Goal: Information Seeking & Learning: Learn about a topic

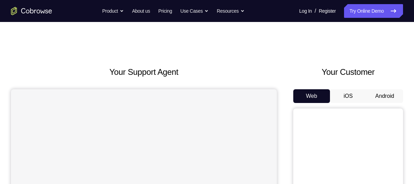
click at [383, 95] on button "Android" at bounding box center [385, 96] width 37 height 14
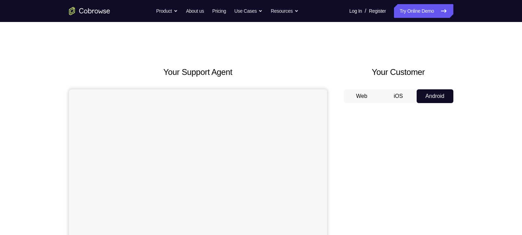
drag, startPoint x: 392, startPoint y: 0, endPoint x: 326, endPoint y: 44, distance: 79.1
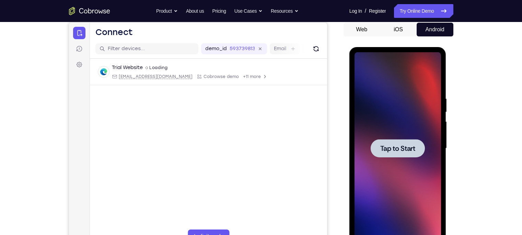
click at [392, 147] on span "Tap to Start" at bounding box center [397, 148] width 35 height 7
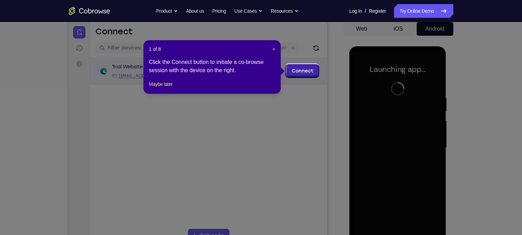
scroll to position [67, 0]
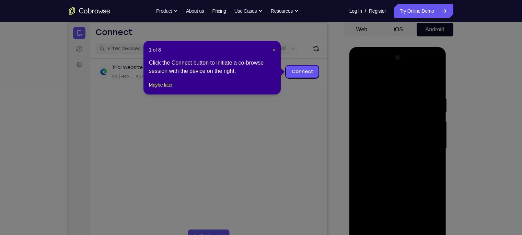
click at [273, 49] on span "×" at bounding box center [274, 49] width 3 height 5
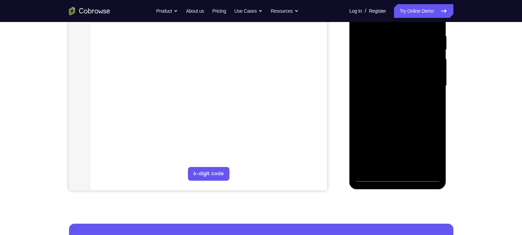
scroll to position [129, 0]
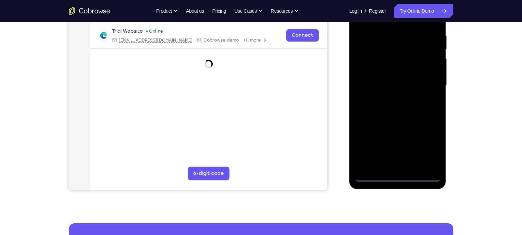
click at [397, 177] on div at bounding box center [398, 85] width 86 height 192
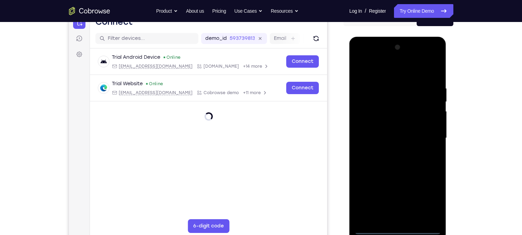
click at [414, 184] on div at bounding box center [398, 138] width 86 height 192
click at [362, 59] on div at bounding box center [398, 138] width 86 height 192
click at [414, 132] on div at bounding box center [398, 138] width 86 height 192
click at [388, 151] on div at bounding box center [398, 138] width 86 height 192
click at [393, 127] on div at bounding box center [398, 138] width 86 height 192
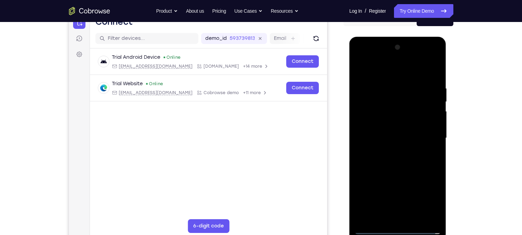
click at [394, 126] on div at bounding box center [398, 138] width 86 height 192
click at [402, 136] on div at bounding box center [398, 138] width 86 height 192
click at [414, 160] on div at bounding box center [398, 138] width 86 height 192
click at [398, 159] on div at bounding box center [398, 138] width 86 height 192
click at [397, 161] on div at bounding box center [398, 138] width 86 height 192
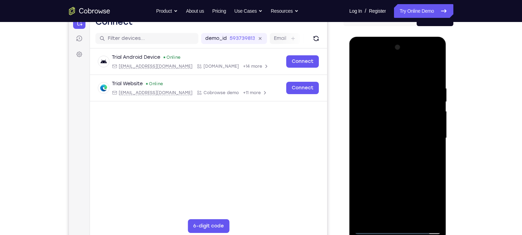
click at [414, 161] on div at bounding box center [398, 138] width 86 height 192
click at [395, 153] on div at bounding box center [398, 138] width 86 height 192
click at [414, 147] on div at bounding box center [398, 138] width 86 height 192
click at [414, 124] on div at bounding box center [398, 138] width 86 height 192
click at [396, 142] on div at bounding box center [398, 138] width 86 height 192
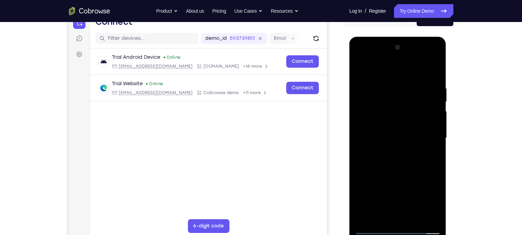
click at [395, 162] on div at bounding box center [398, 138] width 86 height 192
click at [395, 160] on div at bounding box center [398, 138] width 86 height 192
click at [396, 160] on div at bounding box center [398, 138] width 86 height 192
click at [398, 158] on div at bounding box center [398, 138] width 86 height 192
click at [414, 69] on div at bounding box center [398, 138] width 86 height 192
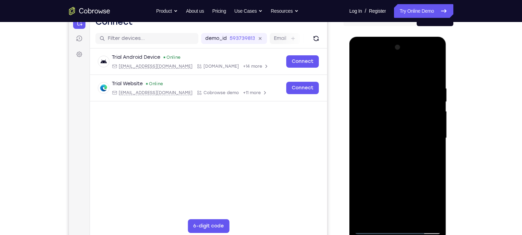
click at [391, 158] on div at bounding box center [398, 138] width 86 height 192
click at [394, 157] on div at bounding box center [398, 138] width 86 height 192
click at [414, 83] on div at bounding box center [398, 138] width 86 height 192
click at [414, 80] on div at bounding box center [398, 138] width 86 height 192
click at [393, 184] on div at bounding box center [398, 138] width 86 height 192
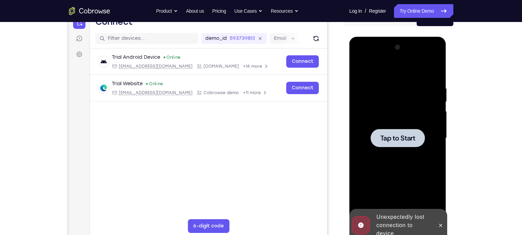
click at [397, 141] on span "Tap to Start" at bounding box center [397, 138] width 35 height 7
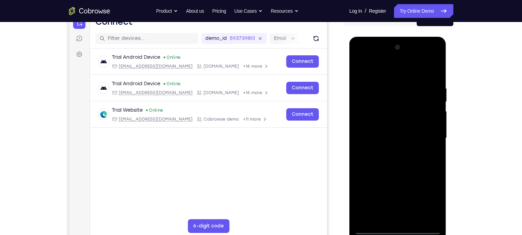
click at [400, 184] on div at bounding box center [398, 138] width 86 height 192
click at [414, 184] on div at bounding box center [398, 138] width 86 height 192
click at [365, 55] on div at bounding box center [398, 138] width 86 height 192
click at [414, 134] on div at bounding box center [398, 138] width 86 height 192
click at [390, 150] on div at bounding box center [398, 138] width 86 height 192
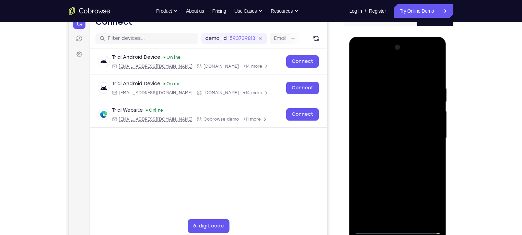
click at [395, 130] on div at bounding box center [398, 138] width 86 height 192
click at [395, 126] on div at bounding box center [398, 138] width 86 height 192
click at [392, 135] on div at bounding box center [398, 138] width 86 height 192
click at [413, 160] on div at bounding box center [398, 138] width 86 height 192
click at [398, 159] on div at bounding box center [398, 138] width 86 height 192
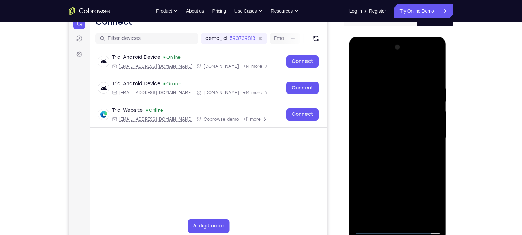
click at [414, 164] on div at bounding box center [398, 138] width 86 height 192
click at [413, 184] on div at bounding box center [398, 138] width 86 height 192
click at [401, 171] on div at bounding box center [398, 138] width 86 height 192
click at [386, 148] on div at bounding box center [398, 138] width 86 height 192
click at [385, 184] on div at bounding box center [398, 138] width 86 height 192
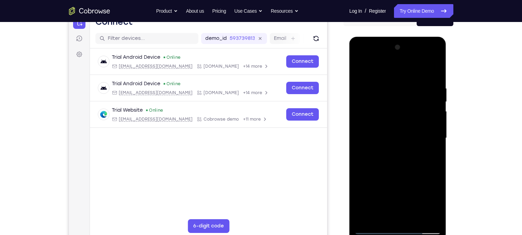
click at [360, 69] on div at bounding box center [398, 138] width 86 height 192
click at [365, 90] on div at bounding box center [398, 138] width 86 height 192
click at [380, 184] on div at bounding box center [398, 138] width 86 height 192
click at [375, 161] on div at bounding box center [398, 138] width 86 height 192
drag, startPoint x: 424, startPoint y: 143, endPoint x: 362, endPoint y: 144, distance: 61.4
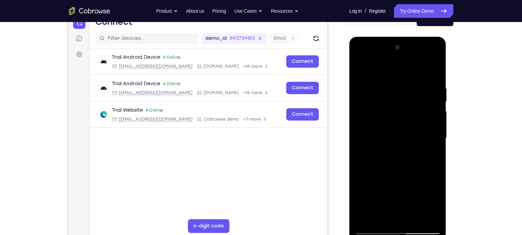
click at [362, 144] on div at bounding box center [398, 138] width 86 height 192
drag, startPoint x: 426, startPoint y: 143, endPoint x: 439, endPoint y: 131, distance: 17.2
click at [414, 131] on div at bounding box center [398, 138] width 86 height 192
click at [384, 150] on div at bounding box center [398, 138] width 86 height 192
click at [414, 104] on div at bounding box center [398, 138] width 86 height 192
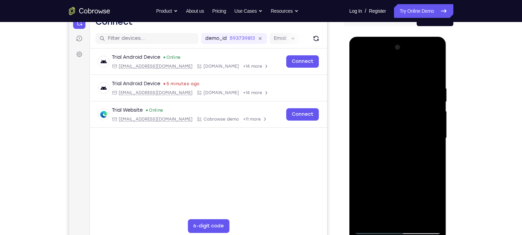
click at [414, 71] on div at bounding box center [398, 138] width 86 height 192
drag, startPoint x: 418, startPoint y: 99, endPoint x: 371, endPoint y: 95, distance: 47.2
click at [371, 95] on div at bounding box center [398, 138] width 86 height 192
drag, startPoint x: 415, startPoint y: 104, endPoint x: 353, endPoint y: 101, distance: 61.9
click at [353, 101] on div at bounding box center [397, 139] width 97 height 205
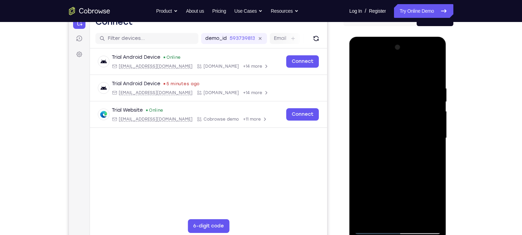
drag, startPoint x: 376, startPoint y: 102, endPoint x: 343, endPoint y: 112, distance: 34.7
click at [349, 112] on html "Online web based iOS Simulators and Android Emulators. Run iPhone, iPad, Mobile…" at bounding box center [398, 140] width 98 height 206
drag, startPoint x: 408, startPoint y: 107, endPoint x: 342, endPoint y: 107, distance: 66.9
click at [349, 107] on html "Online web based iOS Simulators and Android Emulators. Run iPhone, iPad, Mobile…" at bounding box center [398, 140] width 98 height 206
click at [362, 68] on div at bounding box center [398, 138] width 86 height 192
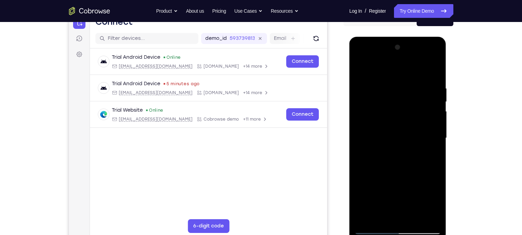
click at [391, 82] on div at bounding box center [398, 138] width 86 height 192
click at [414, 144] on div at bounding box center [398, 138] width 86 height 192
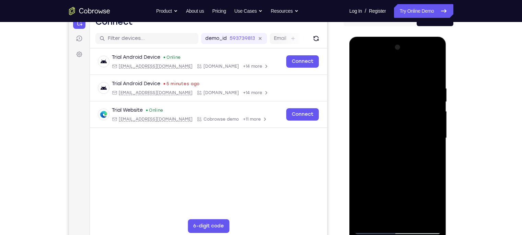
click at [414, 135] on div at bounding box center [398, 138] width 86 height 192
click at [414, 70] on div at bounding box center [398, 138] width 86 height 192
drag, startPoint x: 431, startPoint y: 81, endPoint x: 365, endPoint y: 82, distance: 65.9
click at [365, 82] on div at bounding box center [398, 138] width 86 height 192
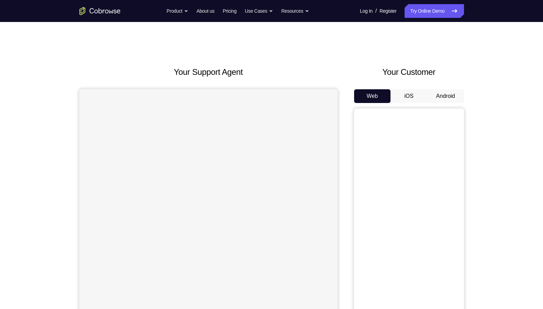
scroll to position [57, 0]
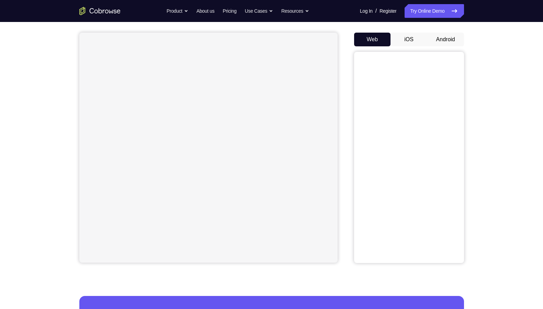
click at [437, 37] on button "Android" at bounding box center [445, 40] width 37 height 14
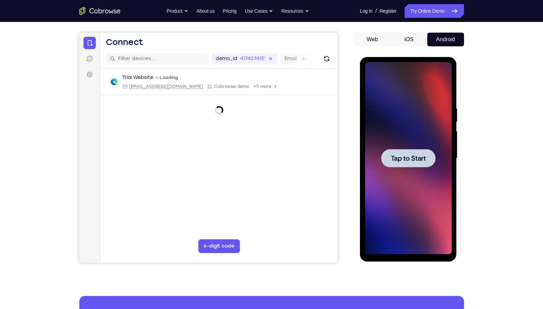
scroll to position [0, 0]
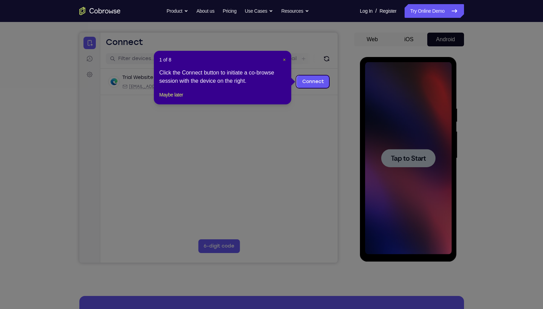
click at [283, 58] on span "×" at bounding box center [284, 59] width 3 height 5
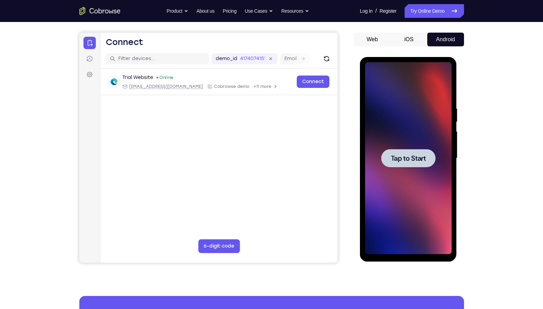
click at [404, 152] on div at bounding box center [408, 158] width 54 height 18
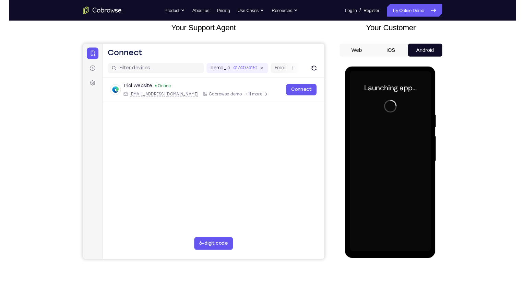
scroll to position [42, 0]
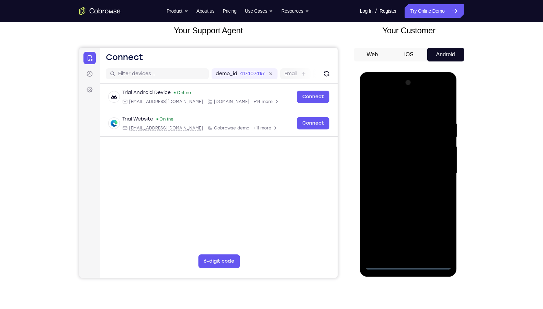
click at [411, 261] on div at bounding box center [408, 173] width 86 height 192
click at [409, 262] on div at bounding box center [408, 173] width 86 height 192
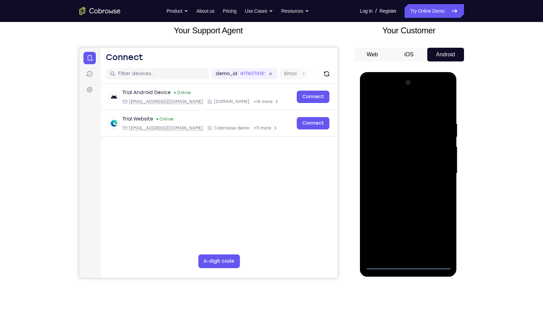
click at [409, 262] on div at bounding box center [408, 173] width 86 height 192
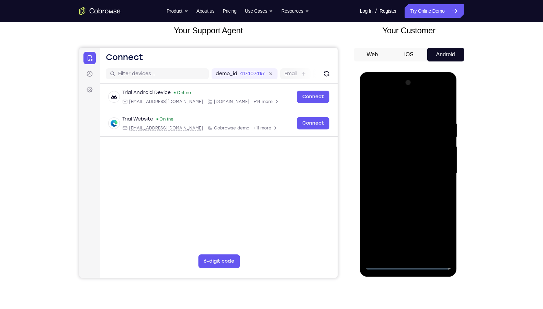
click at [409, 262] on div at bounding box center [408, 173] width 86 height 192
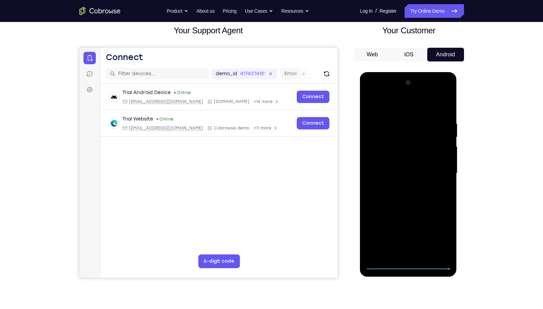
click at [409, 262] on div at bounding box center [408, 173] width 86 height 192
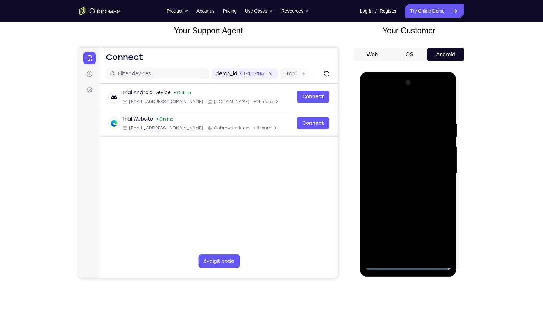
click at [409, 262] on div at bounding box center [408, 173] width 86 height 192
click at [408, 262] on div at bounding box center [408, 173] width 86 height 192
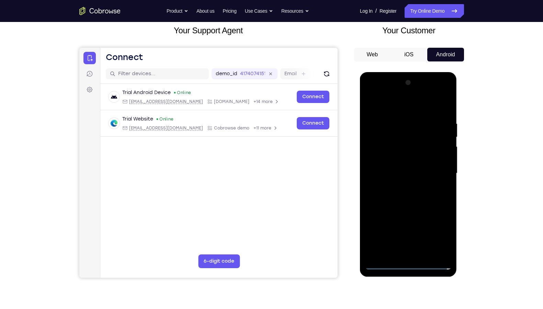
click at [408, 262] on div at bounding box center [408, 173] width 86 height 192
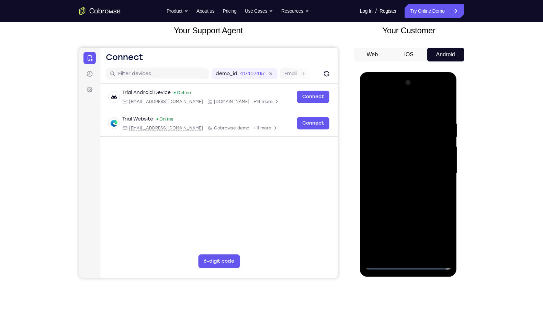
click at [408, 262] on div at bounding box center [408, 173] width 86 height 192
click at [416, 141] on div at bounding box center [408, 173] width 86 height 192
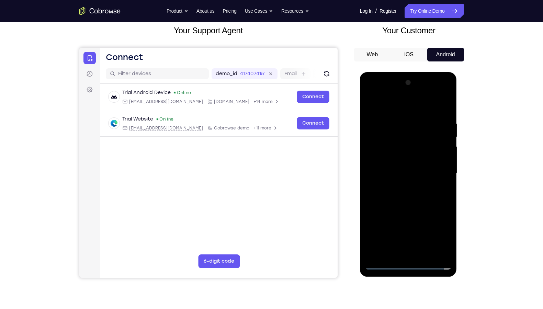
click at [438, 229] on div at bounding box center [408, 173] width 86 height 192
click at [379, 92] on div at bounding box center [408, 173] width 86 height 192
click at [436, 168] on div at bounding box center [408, 173] width 86 height 192
click at [400, 184] on div at bounding box center [408, 173] width 86 height 192
click at [400, 153] on div at bounding box center [408, 173] width 86 height 192
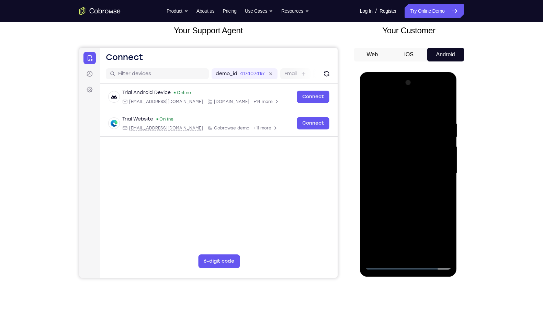
click at [399, 166] on div at bounding box center [408, 173] width 86 height 192
click at [426, 185] on div at bounding box center [408, 173] width 86 height 192
click at [412, 190] on div at bounding box center [408, 173] width 86 height 192
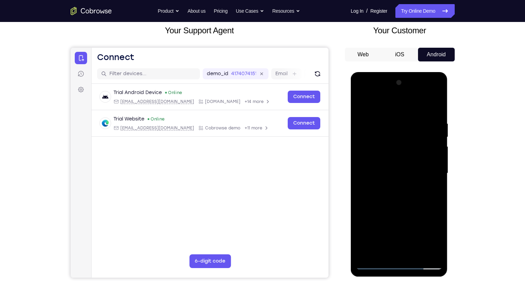
scroll to position [0, 0]
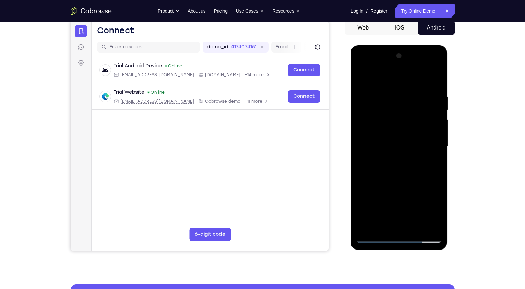
scroll to position [69, 0]
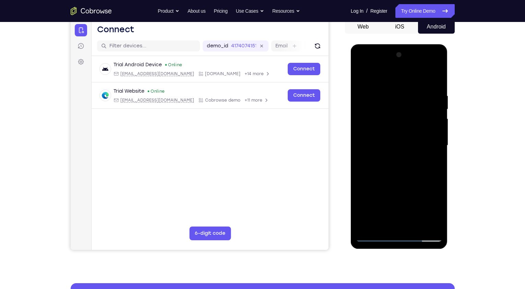
click at [406, 157] on div at bounding box center [399, 145] width 86 height 192
click at [398, 176] on div at bounding box center [399, 145] width 86 height 192
click at [422, 138] on div at bounding box center [399, 145] width 86 height 192
click at [406, 142] on div at bounding box center [399, 145] width 86 height 192
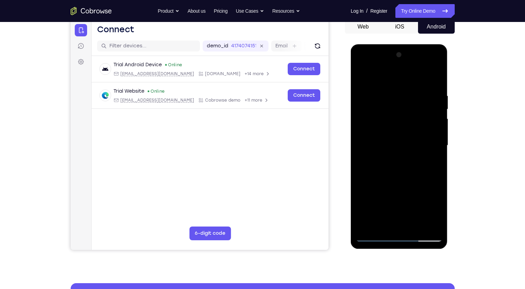
click at [402, 157] on div at bounding box center [399, 145] width 86 height 192
click at [400, 127] on div at bounding box center [399, 145] width 86 height 192
click at [433, 78] on div at bounding box center [399, 145] width 86 height 192
click at [391, 159] on div at bounding box center [399, 145] width 86 height 192
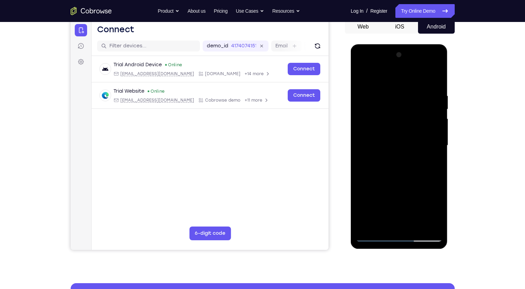
click at [419, 225] on div at bounding box center [399, 145] width 86 height 192
click at [403, 180] on div at bounding box center [399, 145] width 86 height 192
click at [362, 72] on div at bounding box center [399, 145] width 86 height 192
click at [393, 89] on div at bounding box center [399, 145] width 86 height 192
click at [435, 78] on div at bounding box center [399, 145] width 86 height 192
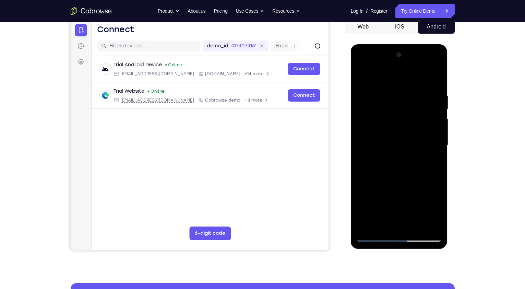
click at [436, 77] on div at bounding box center [399, 145] width 86 height 192
click at [435, 79] on div at bounding box center [399, 145] width 86 height 192
click at [363, 73] on div at bounding box center [399, 145] width 86 height 192
drag, startPoint x: 431, startPoint y: 91, endPoint x: 401, endPoint y: 90, distance: 30.9
click at [401, 90] on div at bounding box center [399, 145] width 86 height 192
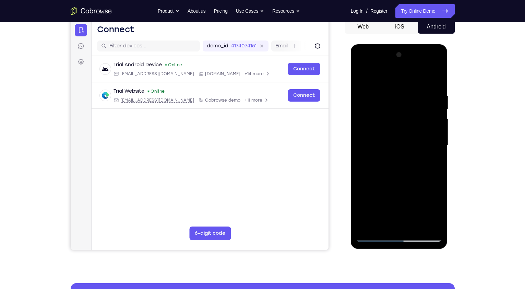
click at [393, 90] on div at bounding box center [399, 145] width 86 height 192
click at [436, 78] on div at bounding box center [399, 145] width 86 height 192
drag, startPoint x: 420, startPoint y: 88, endPoint x: 374, endPoint y: 88, distance: 45.3
click at [374, 88] on div at bounding box center [399, 145] width 86 height 192
drag, startPoint x: 417, startPoint y: 128, endPoint x: 402, endPoint y: 35, distance: 94.9
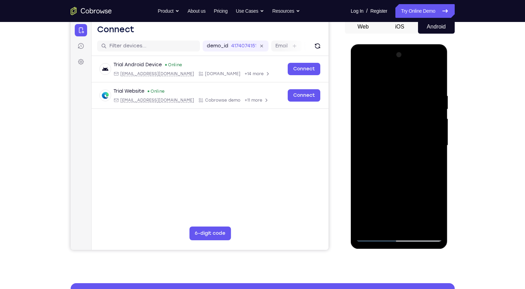
click at [402, 44] on html "Online web based iOS Simulators and Android Emulators. Run iPhone, iPad, Mobile…" at bounding box center [400, 147] width 98 height 206
drag, startPoint x: 401, startPoint y: 143, endPoint x: 399, endPoint y: 123, distance: 19.6
click at [399, 123] on div at bounding box center [399, 145] width 86 height 192
click at [412, 197] on div at bounding box center [399, 145] width 86 height 192
drag, startPoint x: 408, startPoint y: 173, endPoint x: 404, endPoint y: 140, distance: 33.2
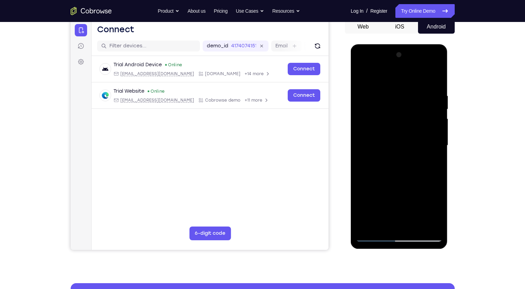
click at [404, 140] on div at bounding box center [399, 145] width 86 height 192
drag, startPoint x: 409, startPoint y: 178, endPoint x: 408, endPoint y: 146, distance: 32.6
click at [408, 146] on div at bounding box center [399, 145] width 86 height 192
click at [361, 183] on div at bounding box center [399, 145] width 86 height 192
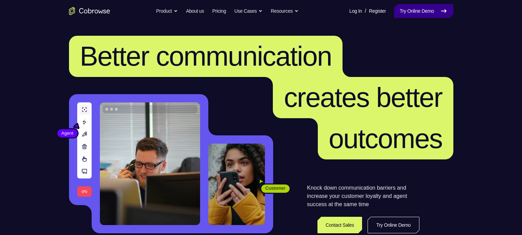
click at [428, 7] on link "Try Online Demo" at bounding box center [423, 11] width 59 height 14
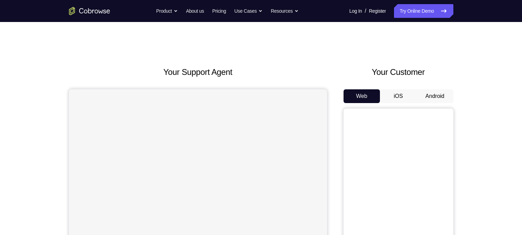
click at [432, 95] on button "Android" at bounding box center [435, 96] width 37 height 14
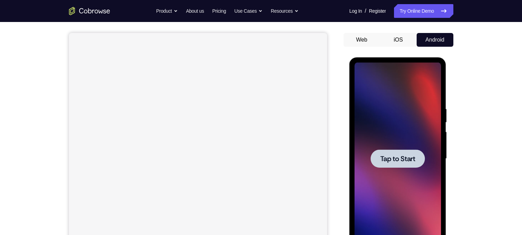
click at [407, 160] on span "Tap to Start" at bounding box center [397, 158] width 35 height 7
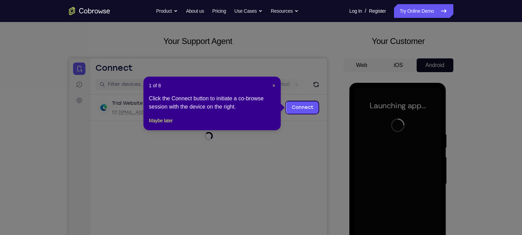
scroll to position [31, 0]
click at [274, 86] on span "×" at bounding box center [274, 85] width 3 height 5
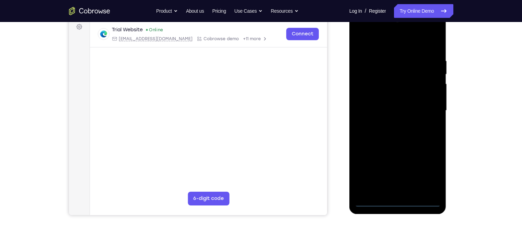
scroll to position [105, 0]
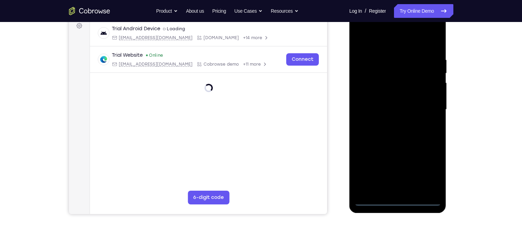
click at [398, 200] on div at bounding box center [398, 109] width 86 height 192
click at [436, 161] on div at bounding box center [398, 109] width 86 height 192
click at [433, 173] on div at bounding box center [398, 109] width 86 height 192
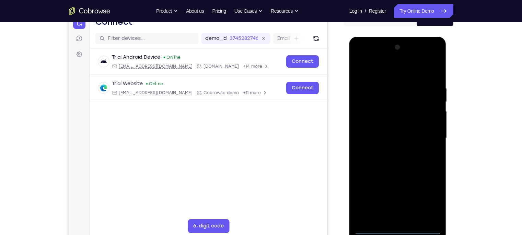
scroll to position [75, 0]
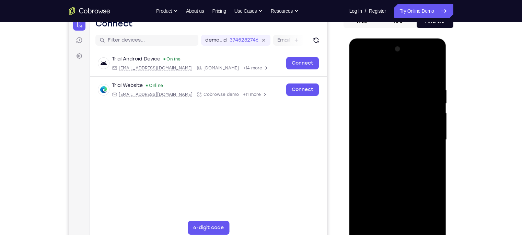
click at [383, 74] on div at bounding box center [398, 140] width 86 height 192
click at [426, 138] on div at bounding box center [398, 140] width 86 height 192
click at [389, 155] on div at bounding box center [398, 140] width 86 height 192
click at [390, 133] on div at bounding box center [398, 140] width 86 height 192
click at [396, 128] on div at bounding box center [398, 140] width 86 height 192
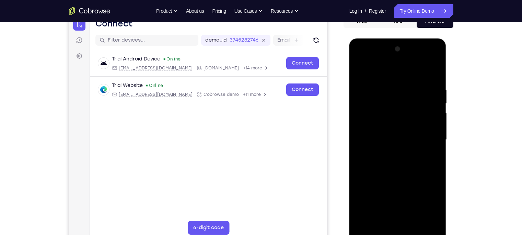
click at [396, 137] on div at bounding box center [398, 140] width 86 height 192
click at [400, 163] on div at bounding box center [398, 140] width 86 height 192
click at [395, 155] on div at bounding box center [398, 140] width 86 height 192
click at [396, 164] on div at bounding box center [398, 140] width 86 height 192
click at [435, 79] on div at bounding box center [398, 140] width 86 height 192
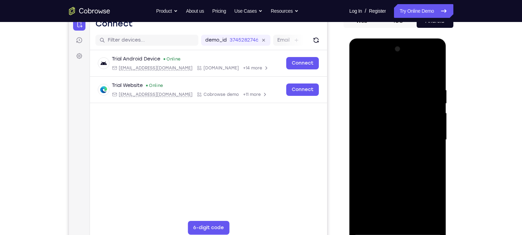
click at [439, 111] on div at bounding box center [398, 140] width 86 height 192
click at [436, 109] on div at bounding box center [398, 140] width 86 height 192
click at [360, 173] on div at bounding box center [398, 140] width 86 height 192
click at [388, 92] on div at bounding box center [398, 140] width 86 height 192
click at [426, 103] on div at bounding box center [398, 140] width 86 height 192
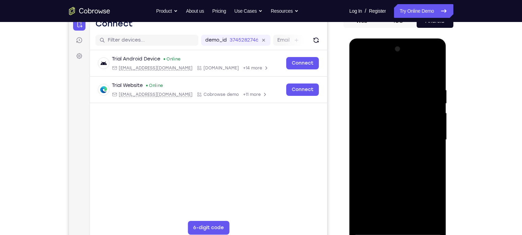
click at [433, 71] on div at bounding box center [398, 140] width 86 height 192
click at [413, 84] on div at bounding box center [398, 140] width 86 height 192
click at [429, 112] on div at bounding box center [398, 140] width 86 height 192
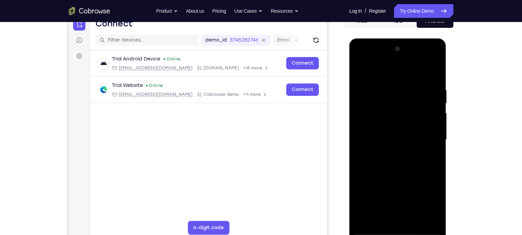
click at [429, 112] on div at bounding box center [398, 140] width 86 height 192
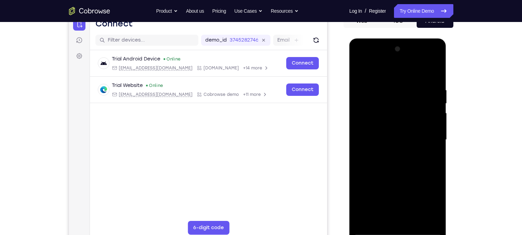
click at [429, 112] on div at bounding box center [398, 140] width 86 height 192
click at [424, 107] on div at bounding box center [398, 140] width 86 height 192
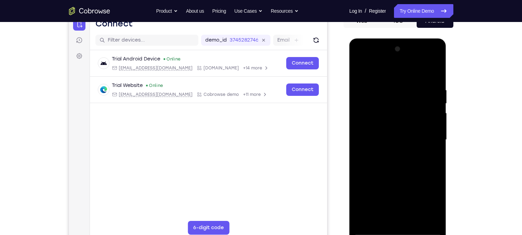
click at [430, 117] on div at bounding box center [398, 140] width 86 height 192
click at [434, 111] on div at bounding box center [398, 140] width 86 height 192
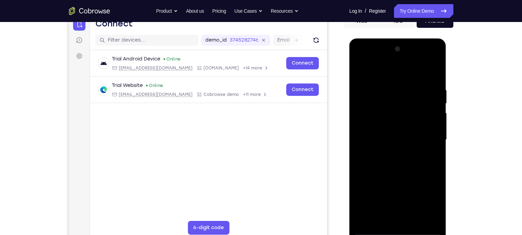
click at [434, 74] on div at bounding box center [398, 140] width 86 height 192
click at [435, 110] on div at bounding box center [398, 140] width 86 height 192
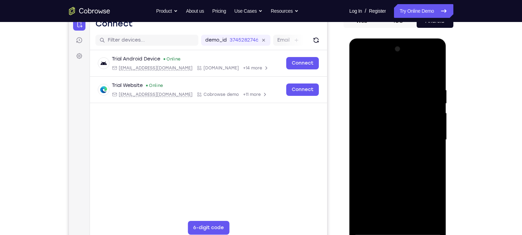
click at [438, 111] on div at bounding box center [398, 140] width 86 height 192
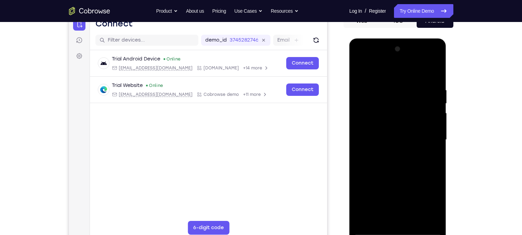
click at [438, 111] on div at bounding box center [398, 140] width 86 height 192
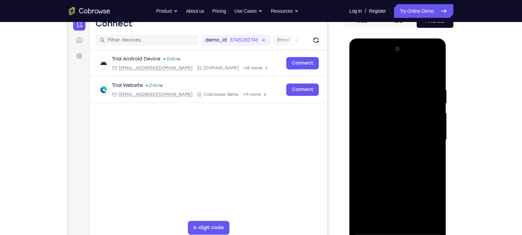
click at [438, 111] on div at bounding box center [398, 140] width 86 height 192
click at [437, 114] on div at bounding box center [398, 140] width 86 height 192
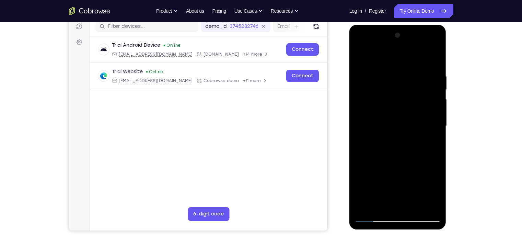
scroll to position [87, 0]
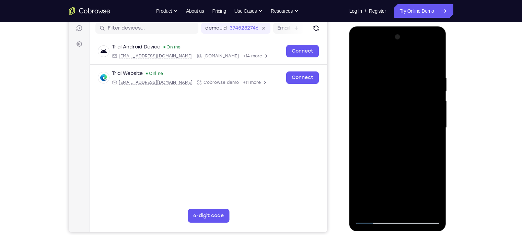
click at [428, 209] on div at bounding box center [398, 128] width 86 height 192
click at [414, 208] on div at bounding box center [398, 128] width 86 height 192
click at [388, 164] on div at bounding box center [398, 128] width 86 height 192
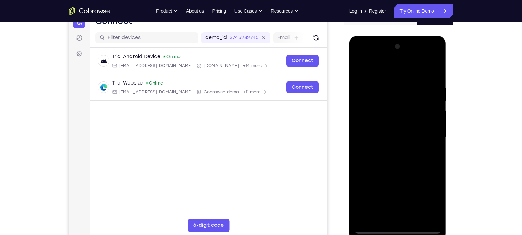
scroll to position [77, 0]
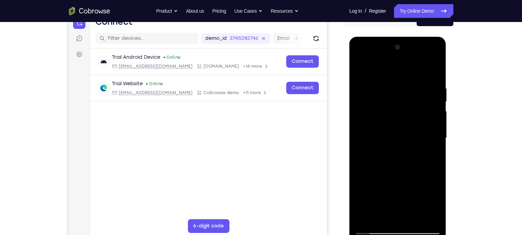
click at [437, 102] on div at bounding box center [398, 138] width 86 height 192
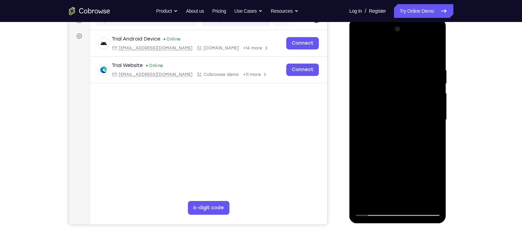
scroll to position [96, 0]
click at [374, 209] on div at bounding box center [398, 119] width 86 height 192
click at [372, 210] on div at bounding box center [398, 119] width 86 height 192
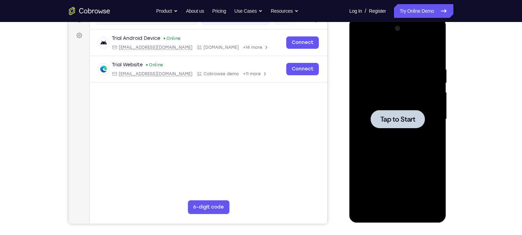
click at [393, 107] on div at bounding box center [398, 119] width 86 height 192
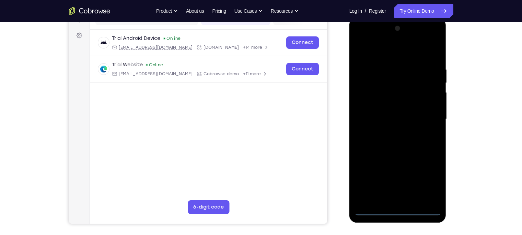
click at [396, 209] on div at bounding box center [398, 119] width 86 height 192
click at [426, 182] on div at bounding box center [398, 119] width 86 height 192
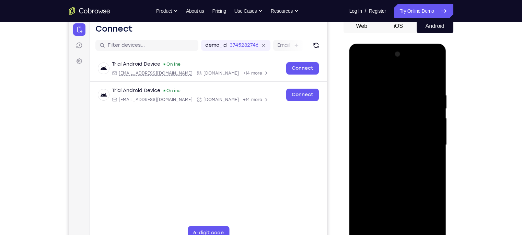
scroll to position [69, 0]
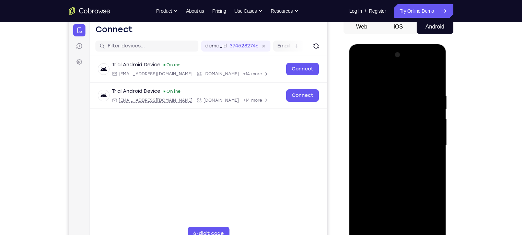
click at [360, 66] on div at bounding box center [398, 145] width 86 height 192
click at [429, 140] on div at bounding box center [398, 145] width 86 height 192
click at [389, 159] on div at bounding box center [398, 145] width 86 height 192
click at [390, 137] on div at bounding box center [398, 145] width 86 height 192
click at [390, 134] on div at bounding box center [398, 145] width 86 height 192
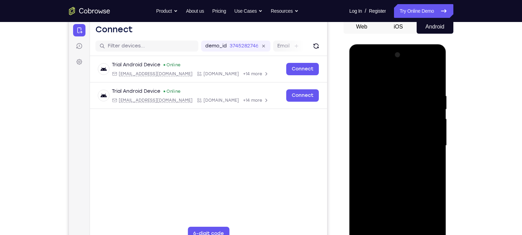
click at [392, 142] on div at bounding box center [398, 145] width 86 height 192
click at [402, 170] on div at bounding box center [398, 145] width 86 height 192
click at [396, 164] on div at bounding box center [398, 145] width 86 height 192
click at [394, 172] on div at bounding box center [398, 145] width 86 height 192
click at [415, 226] on div at bounding box center [398, 145] width 86 height 192
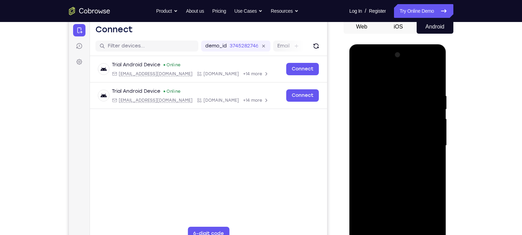
click at [390, 184] on div at bounding box center [398, 145] width 86 height 192
drag, startPoint x: 391, startPoint y: 197, endPoint x: 397, endPoint y: 176, distance: 21.3
click at [397, 176] on div at bounding box center [398, 145] width 86 height 192
click at [394, 140] on div at bounding box center [398, 145] width 86 height 192
click at [360, 75] on div at bounding box center [398, 145] width 86 height 192
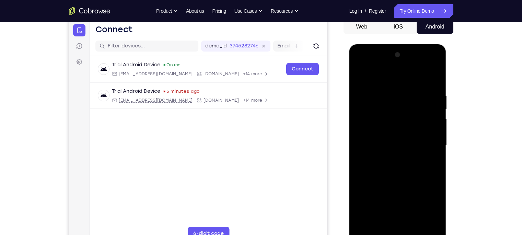
click at [360, 75] on div at bounding box center [398, 145] width 86 height 192
click at [389, 91] on div at bounding box center [398, 145] width 86 height 192
click at [428, 143] on div at bounding box center [398, 145] width 86 height 192
click at [434, 77] on div at bounding box center [398, 145] width 86 height 192
click at [435, 74] on div at bounding box center [398, 145] width 86 height 192
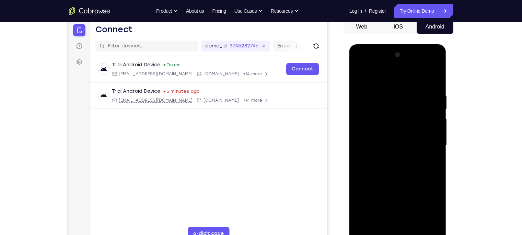
click at [362, 78] on div at bounding box center [398, 145] width 86 height 192
click at [414, 226] on div at bounding box center [398, 145] width 86 height 192
click at [390, 131] on div at bounding box center [398, 145] width 86 height 192
click at [361, 79] on div at bounding box center [398, 145] width 86 height 192
click at [388, 127] on div at bounding box center [398, 145] width 86 height 192
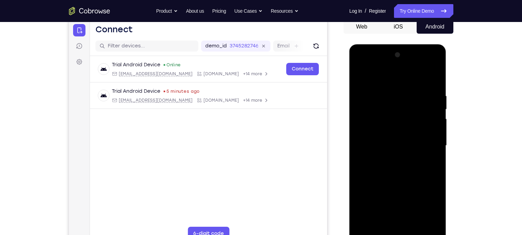
click at [384, 224] on div at bounding box center [398, 145] width 86 height 192
click at [402, 142] on span "Tap to Start" at bounding box center [397, 145] width 35 height 7
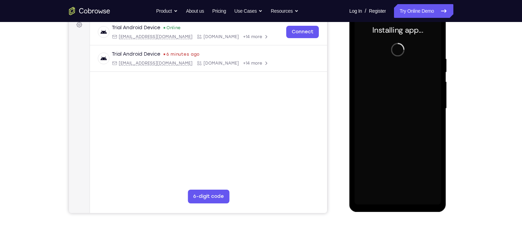
scroll to position [100, 0]
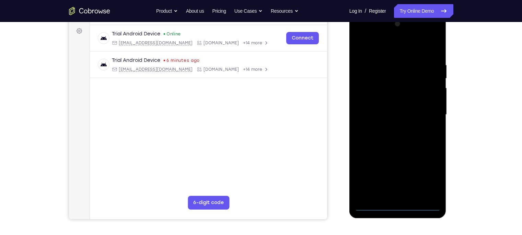
click at [398, 208] on div at bounding box center [398, 115] width 86 height 192
click at [429, 175] on div at bounding box center [398, 115] width 86 height 192
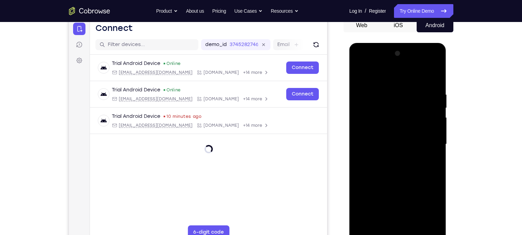
scroll to position [73, 0]
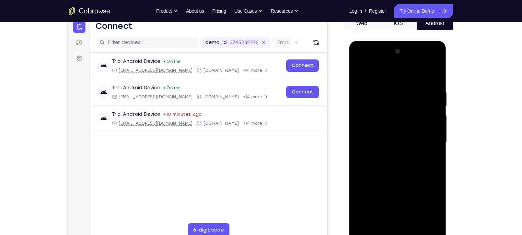
click at [362, 64] on div at bounding box center [398, 142] width 86 height 192
click at [424, 135] on div at bounding box center [398, 142] width 86 height 192
click at [390, 153] on div at bounding box center [398, 142] width 86 height 192
click at [382, 131] on div at bounding box center [398, 142] width 86 height 192
click at [384, 116] on div at bounding box center [398, 142] width 86 height 192
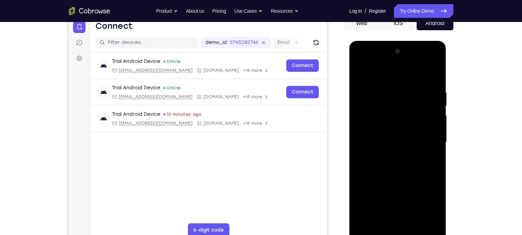
click at [382, 130] on div at bounding box center [398, 142] width 86 height 192
click at [382, 138] on div at bounding box center [398, 142] width 86 height 192
click at [386, 165] on div at bounding box center [398, 142] width 86 height 192
click at [395, 161] on div at bounding box center [398, 142] width 86 height 192
click at [428, 73] on div at bounding box center [398, 142] width 86 height 192
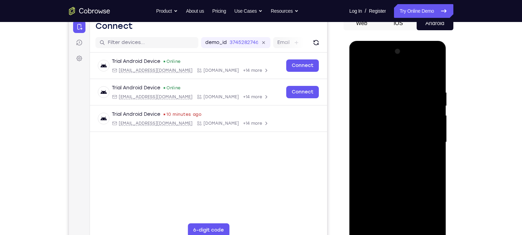
click at [395, 170] on div at bounding box center [398, 142] width 86 height 192
click at [415, 222] on div at bounding box center [398, 142] width 86 height 192
click at [401, 178] on div at bounding box center [398, 142] width 86 height 192
click at [393, 122] on div at bounding box center [398, 142] width 86 height 192
click at [387, 220] on div at bounding box center [398, 142] width 86 height 192
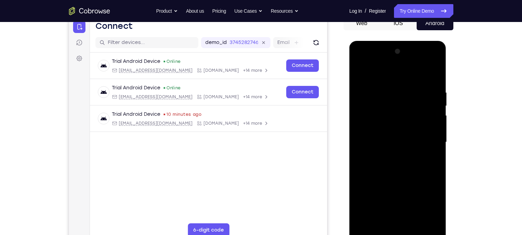
click at [358, 77] on div at bounding box center [398, 142] width 86 height 192
click at [430, 223] on div at bounding box center [398, 142] width 86 height 192
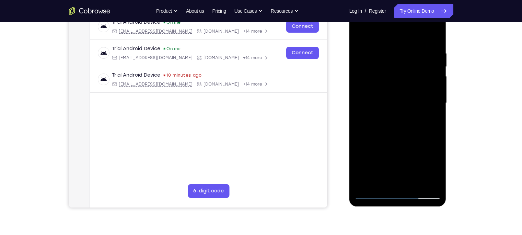
click at [400, 193] on div at bounding box center [398, 103] width 86 height 192
